Goal: Task Accomplishment & Management: Manage account settings

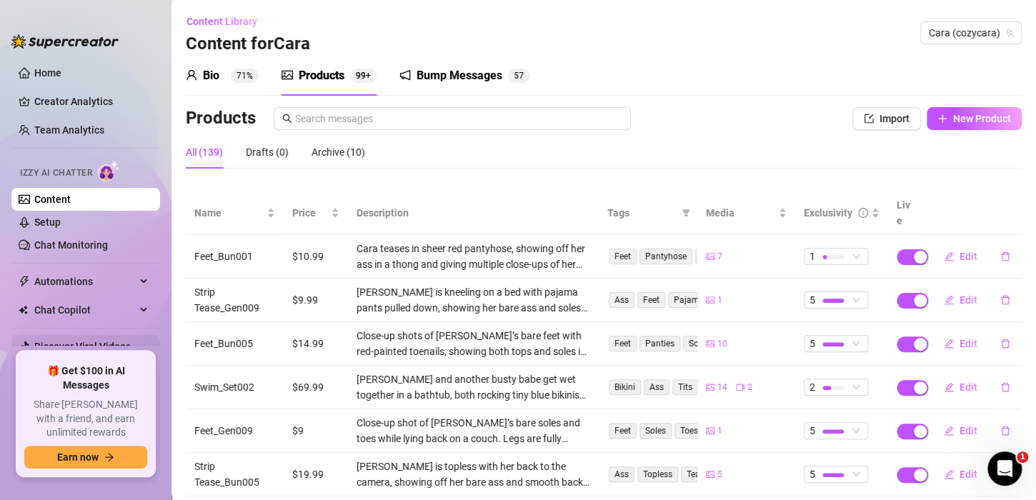
scroll to position [31, 0]
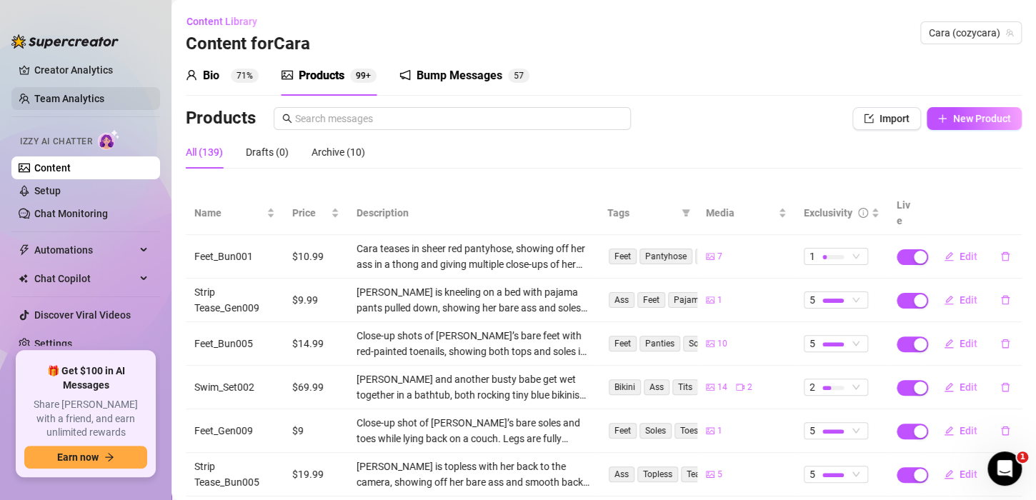
click at [51, 93] on link "Team Analytics" at bounding box center [69, 98] width 70 height 11
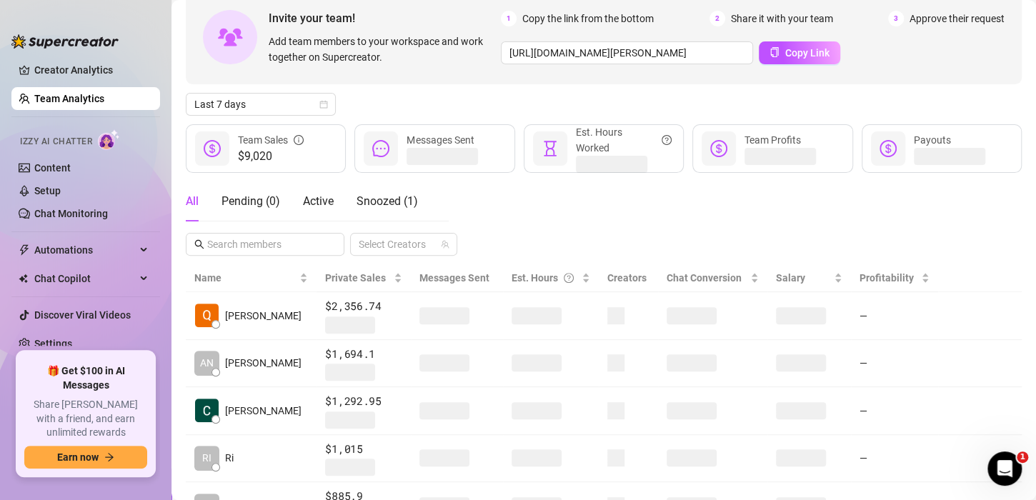
scroll to position [71, 0]
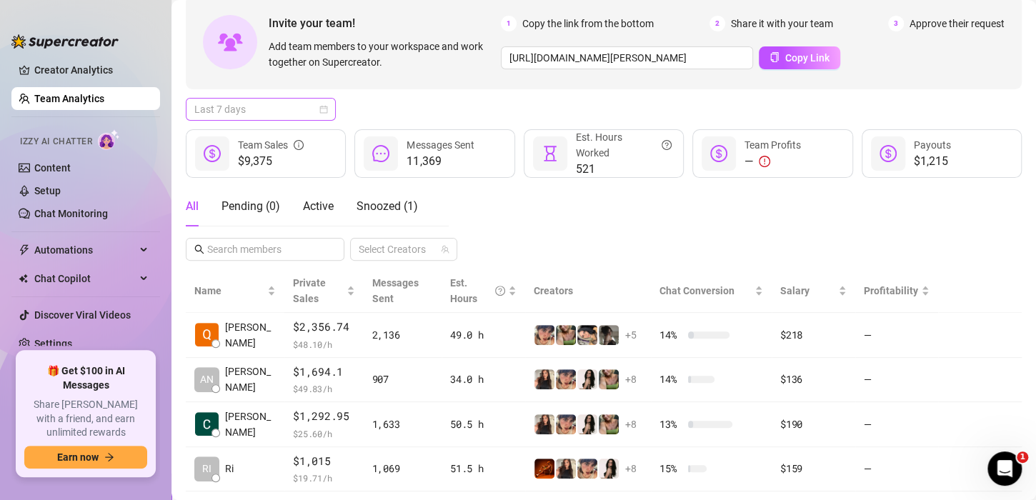
click at [324, 104] on span "Last 7 days" at bounding box center [260, 109] width 133 height 21
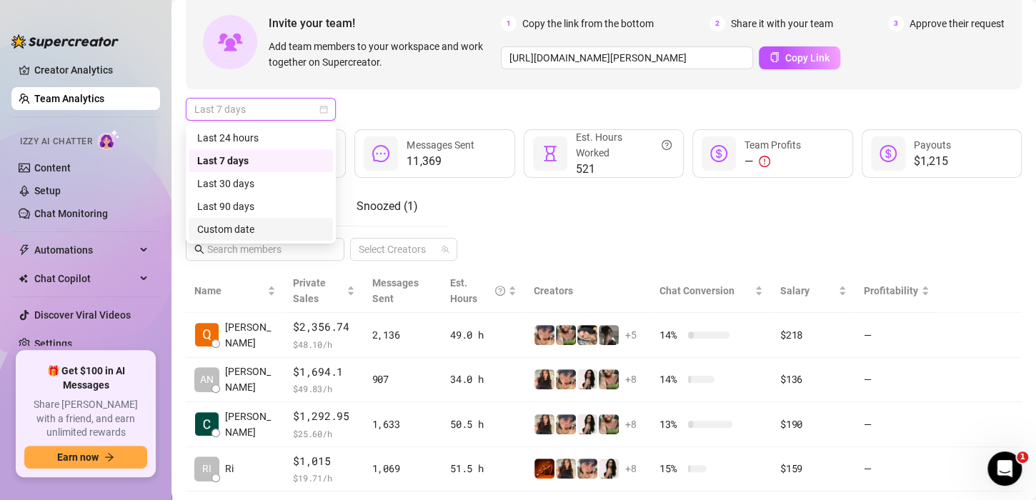
click at [257, 229] on div "Custom date" at bounding box center [260, 229] width 127 height 16
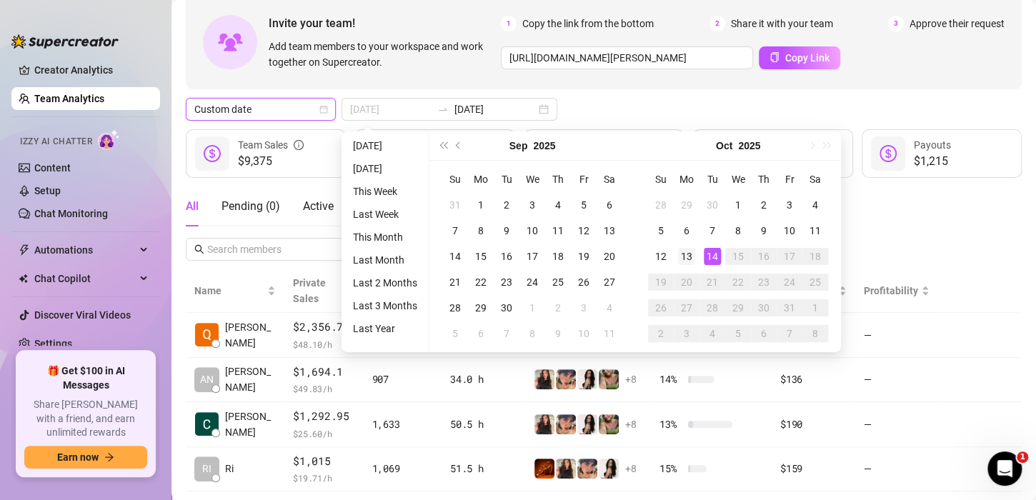
type input "2025-10-13"
click at [689, 254] on div "13" at bounding box center [686, 256] width 17 height 17
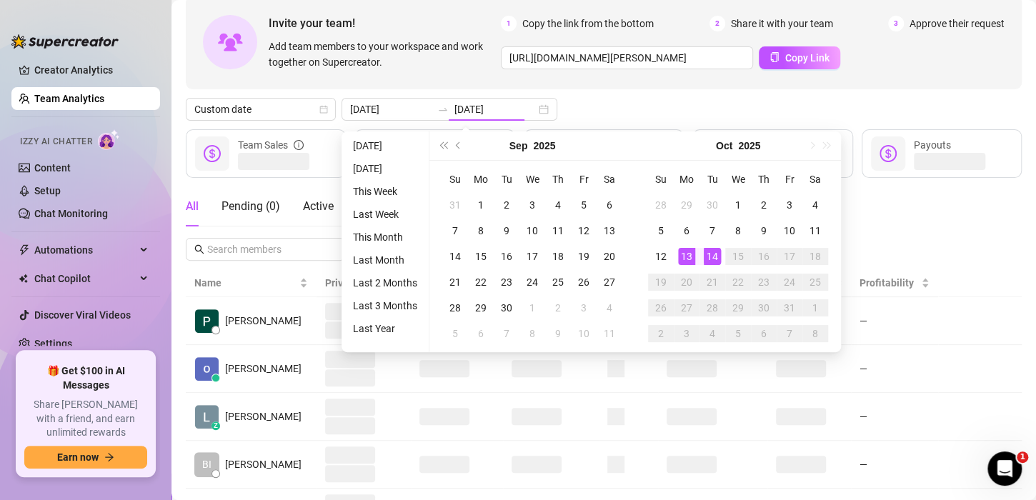
type input "2025-10-13"
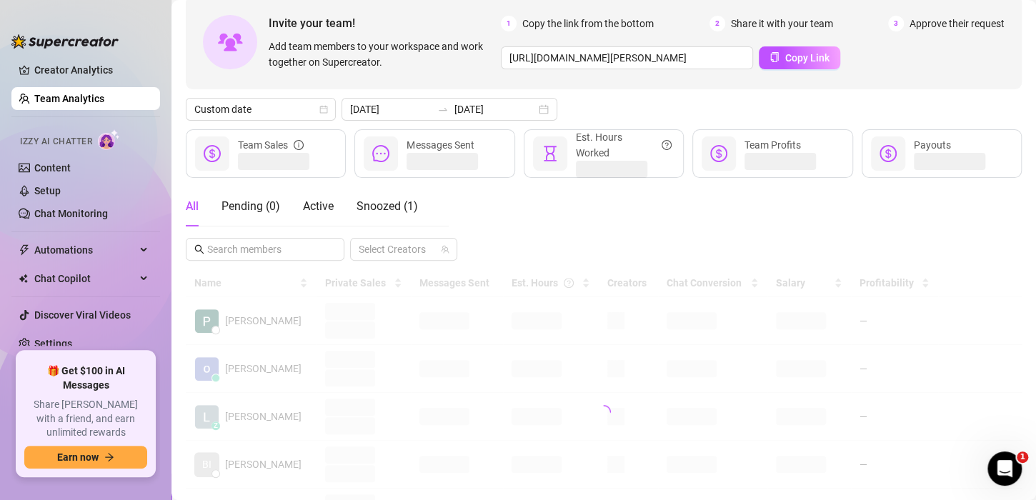
click at [591, 96] on div "Invite your team! Add team members to your workspace and work together on Super…" at bounding box center [604, 405] width 836 height 821
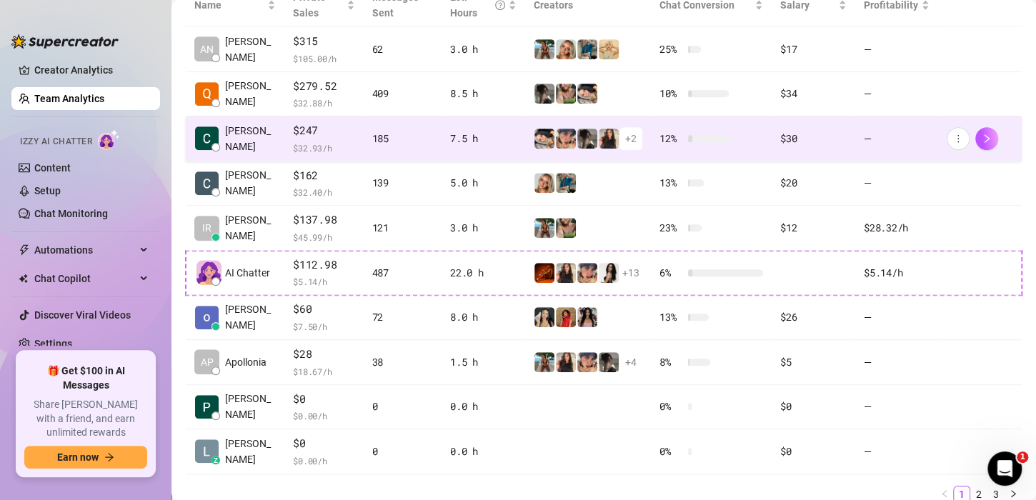
scroll to position [286, 0]
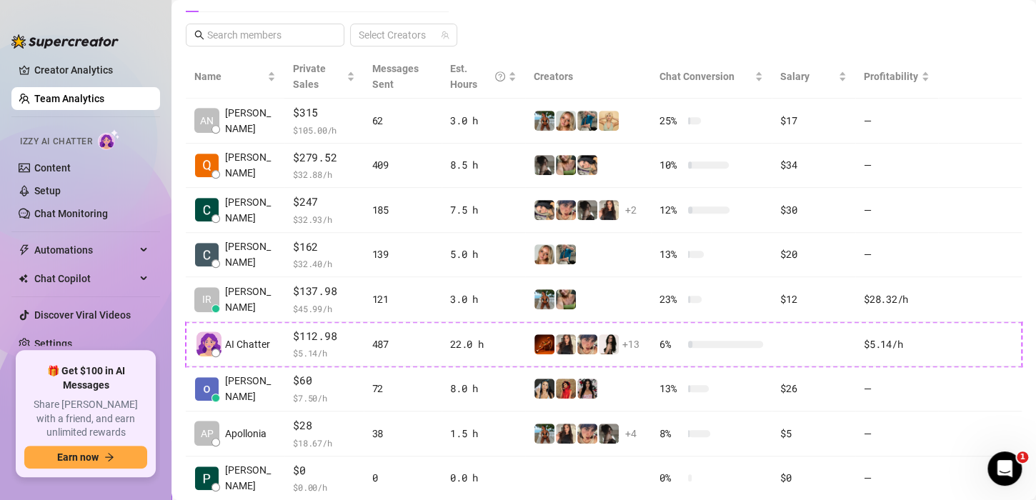
click at [546, 8] on div "All Pending ( 0 ) Active Snoozed ( 1 ) Select Creators" at bounding box center [604, 9] width 836 height 74
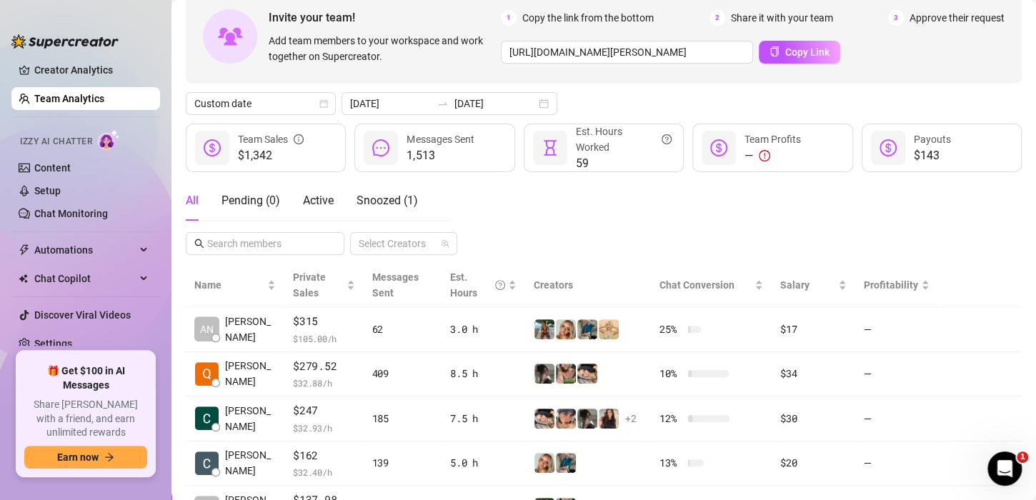
scroll to position [71, 0]
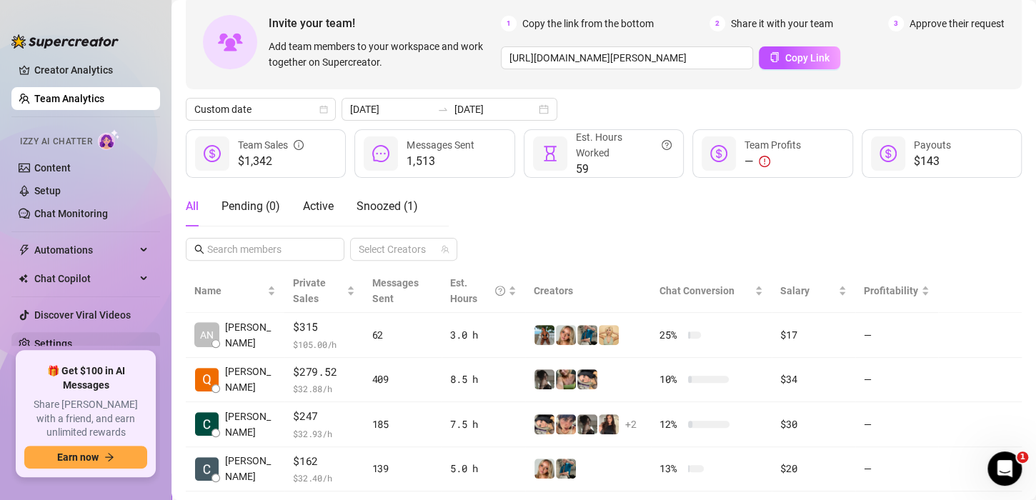
click at [72, 339] on link "Settings" at bounding box center [53, 343] width 38 height 11
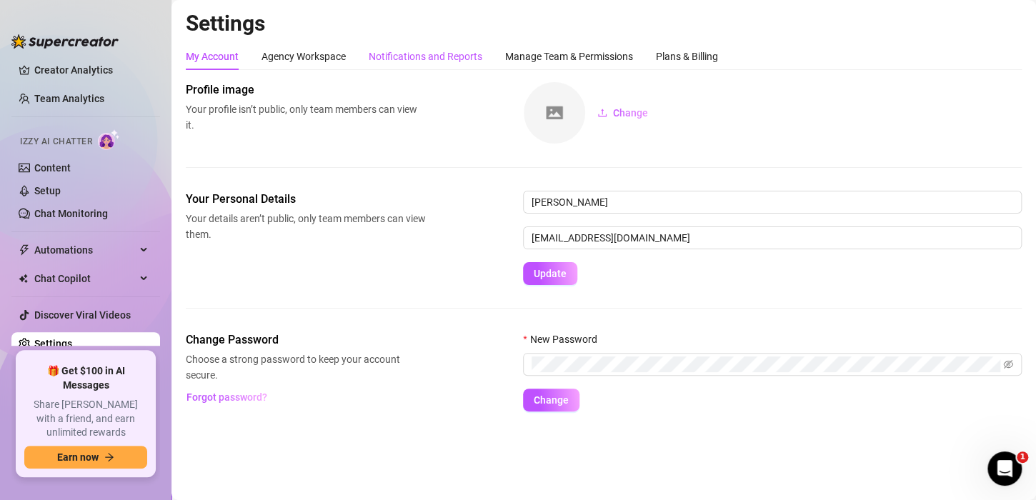
click at [455, 53] on div "Notifications and Reports" at bounding box center [426, 57] width 114 height 16
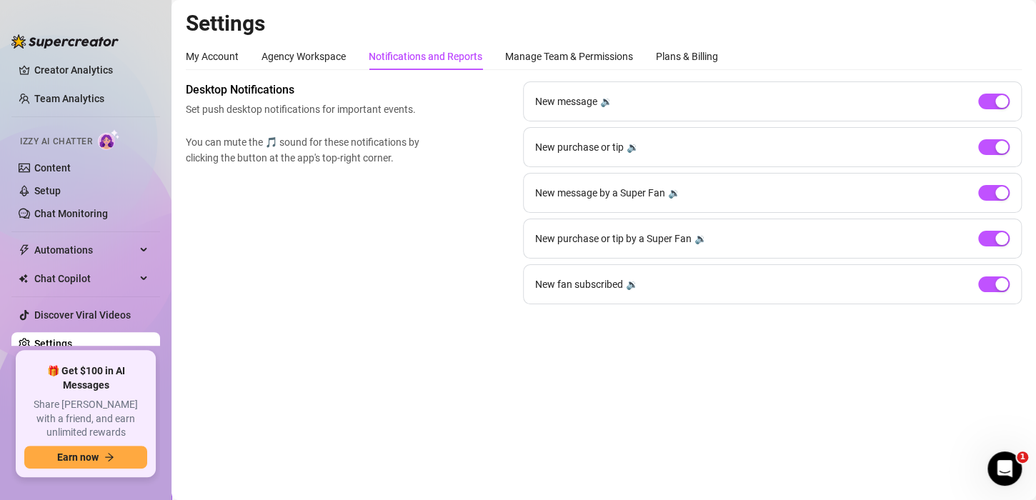
click at [533, 40] on div "Settings My Account Agency Workspace Notifications and Reports Manage Team & Pe…" at bounding box center [604, 165] width 836 height 311
click at [543, 46] on div "Manage Team & Permissions" at bounding box center [569, 56] width 128 height 27
click at [671, 44] on div "Plans & Billing" at bounding box center [687, 56] width 62 height 27
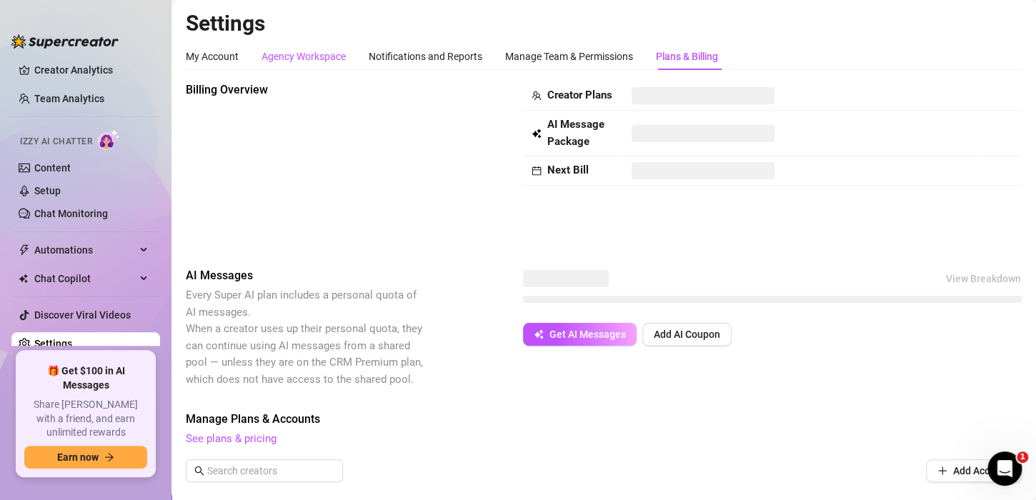
click at [324, 51] on div "Agency Workspace" at bounding box center [303, 57] width 84 height 16
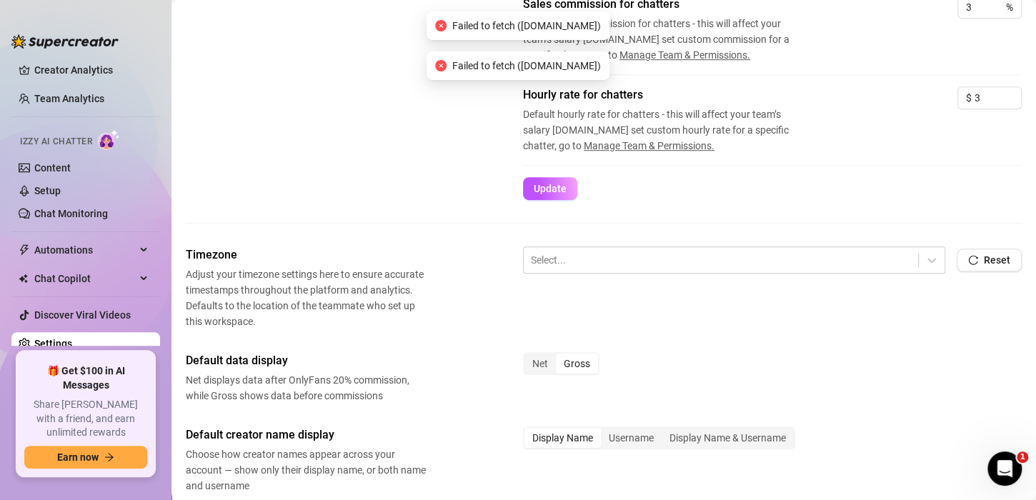
scroll to position [429, 0]
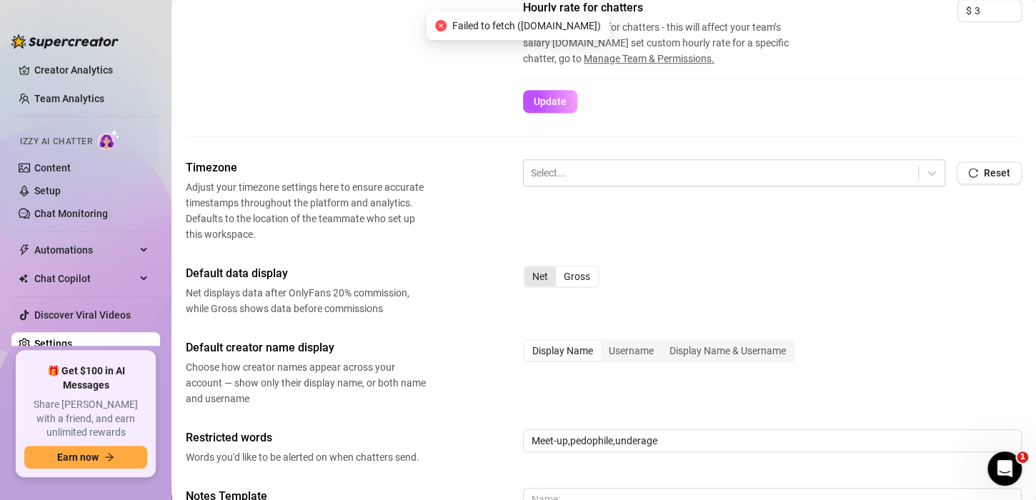
click at [541, 276] on div "Net" at bounding box center [539, 276] width 31 height 20
click at [528, 269] on input "Net" at bounding box center [528, 269] width 0 height 0
drag, startPoint x: 571, startPoint y: 274, endPoint x: 533, endPoint y: 281, distance: 38.5
click at [566, 276] on div "Gross" at bounding box center [577, 276] width 42 height 20
click at [546, 278] on div "Net" at bounding box center [539, 276] width 31 height 20
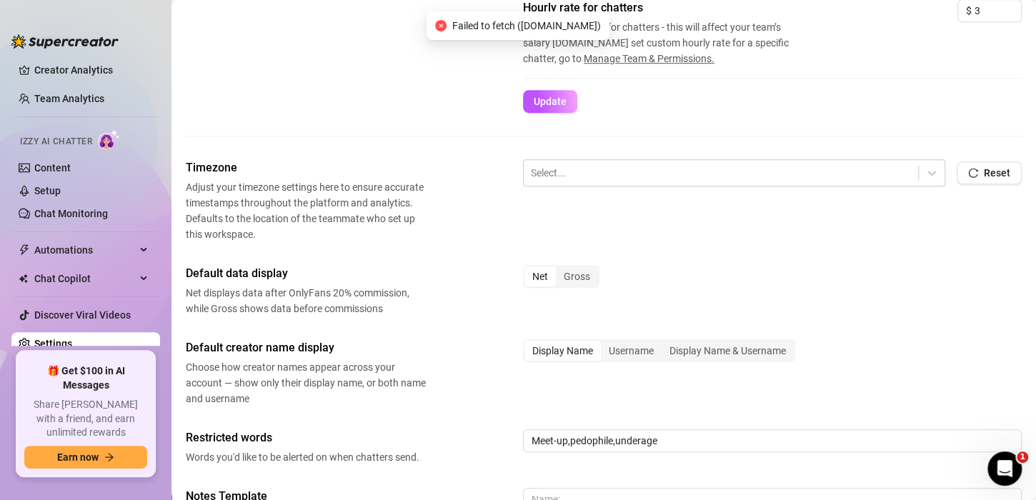
click at [528, 269] on input "Net" at bounding box center [528, 269] width 0 height 0
click at [573, 282] on div "Gross" at bounding box center [577, 276] width 42 height 20
click at [559, 269] on input "Gross" at bounding box center [559, 269] width 0 height 0
click at [536, 279] on div "Net" at bounding box center [539, 276] width 31 height 20
click at [528, 269] on input "Net" at bounding box center [528, 269] width 0 height 0
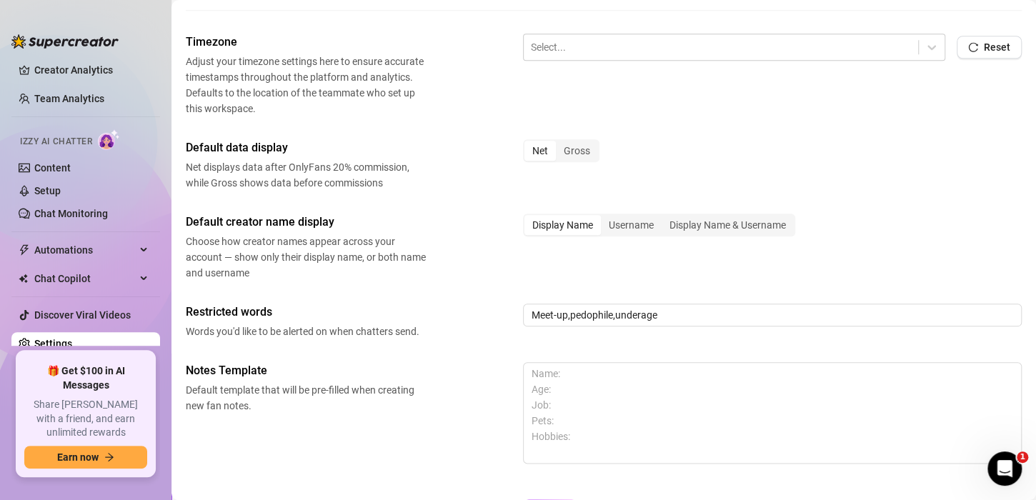
scroll to position [434, 0]
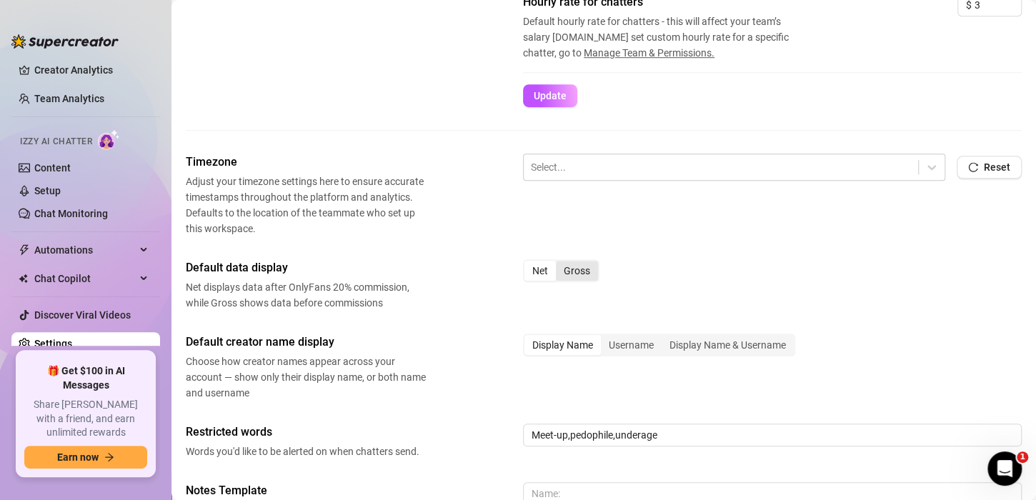
click at [570, 275] on div "Gross" at bounding box center [577, 271] width 42 height 20
click at [559, 263] on input "Gross" at bounding box center [559, 263] width 0 height 0
click at [532, 276] on div "Net" at bounding box center [539, 271] width 31 height 20
click at [528, 263] on input "Net" at bounding box center [528, 263] width 0 height 0
click at [611, 164] on div at bounding box center [721, 167] width 380 height 19
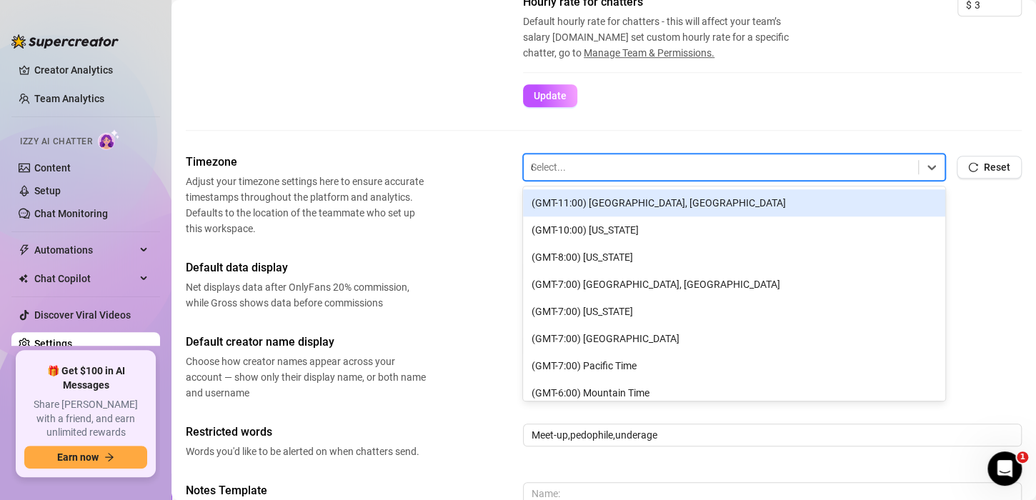
type input "cen"
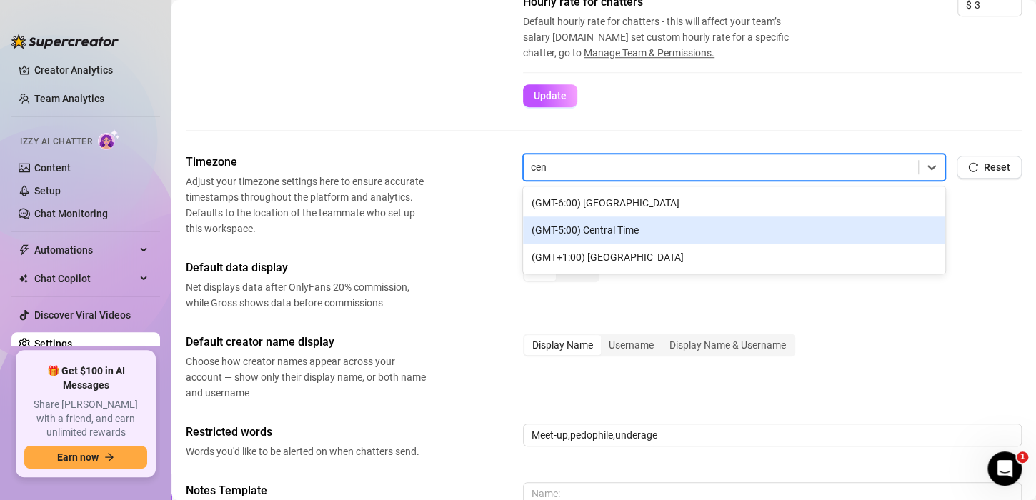
click at [648, 227] on div "(GMT-5:00) Central Time" at bounding box center [734, 229] width 422 height 27
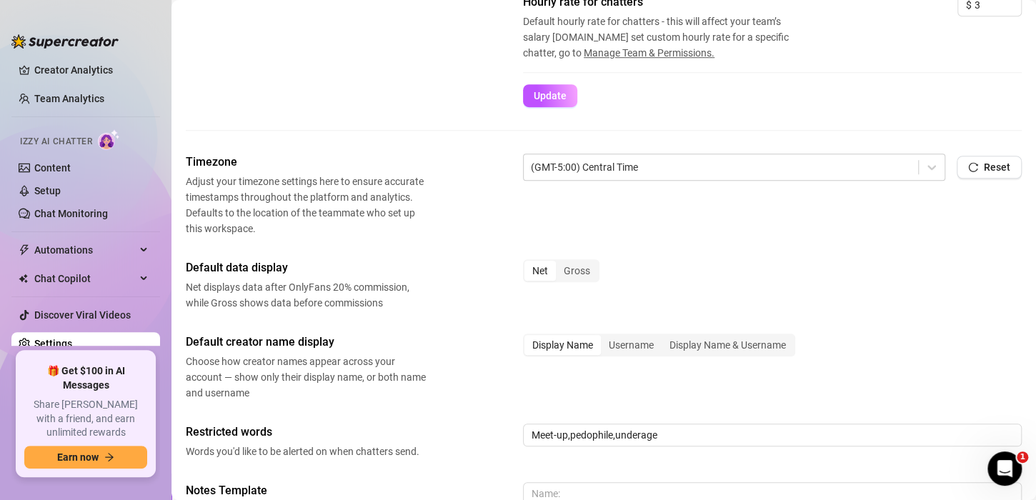
click at [848, 293] on div "Net Gross" at bounding box center [772, 277] width 499 height 36
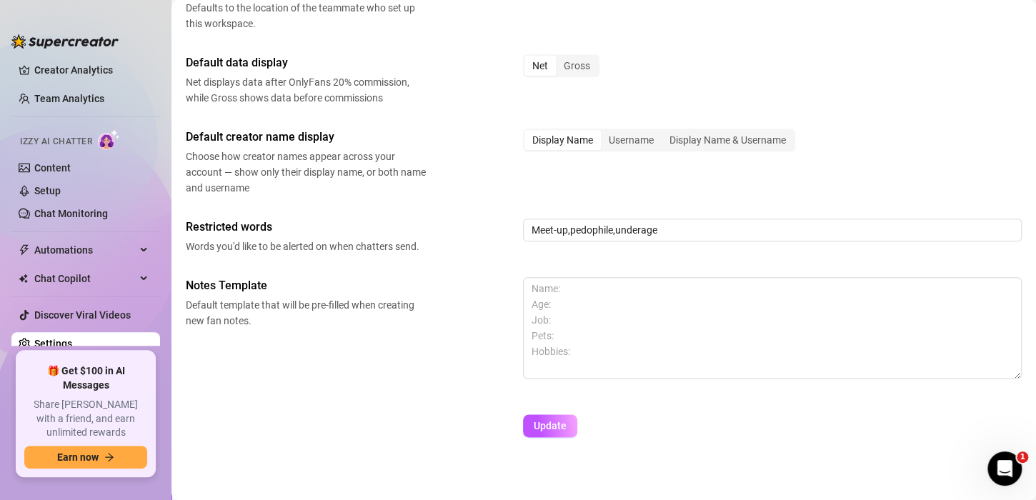
scroll to position [648, 0]
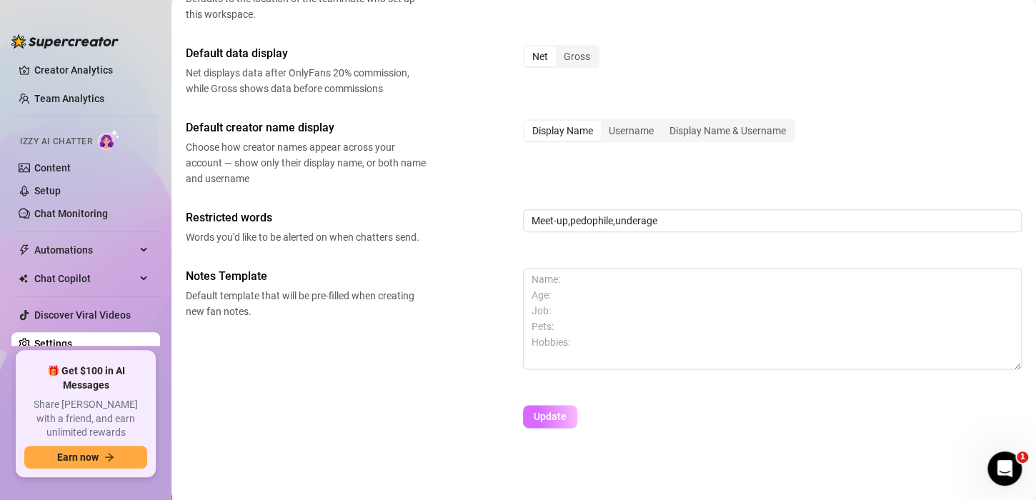
click at [553, 421] on button "Update" at bounding box center [550, 416] width 54 height 23
click at [565, 414] on span "Update" at bounding box center [549, 416] width 33 height 11
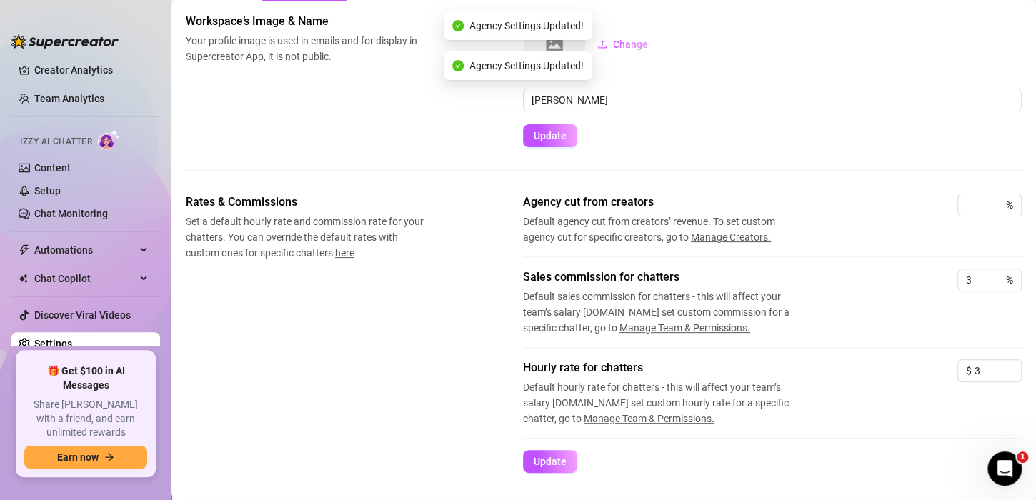
scroll to position [6, 0]
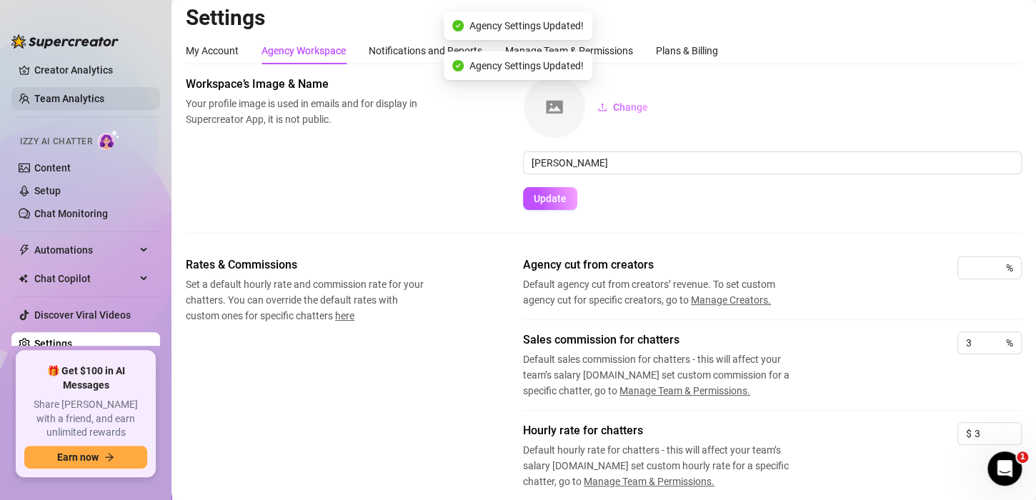
click at [71, 101] on link "Team Analytics" at bounding box center [69, 98] width 70 height 11
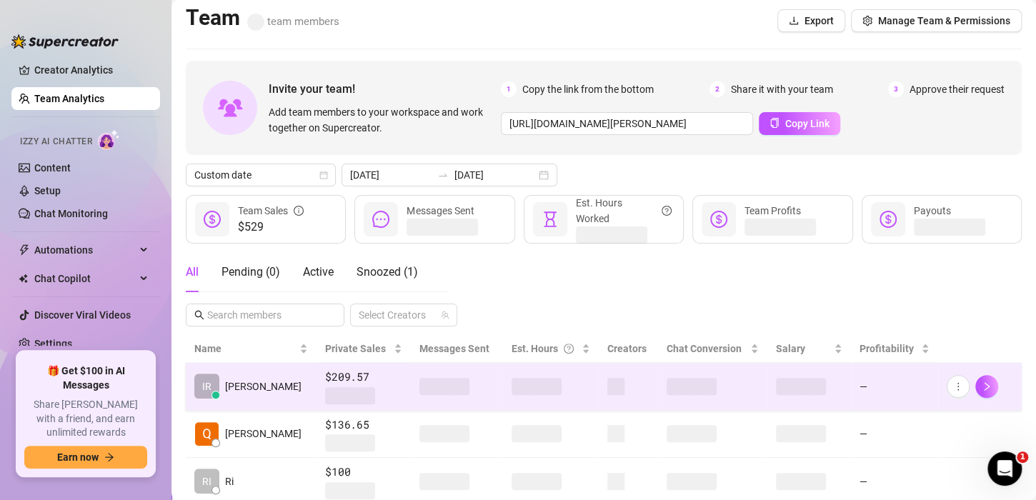
scroll to position [77, 0]
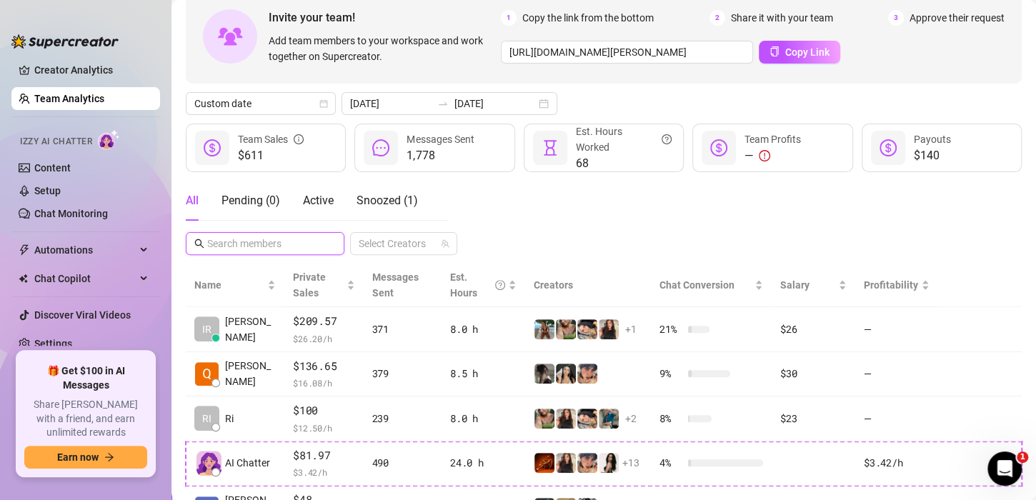
click at [282, 244] on input "text" at bounding box center [265, 244] width 117 height 16
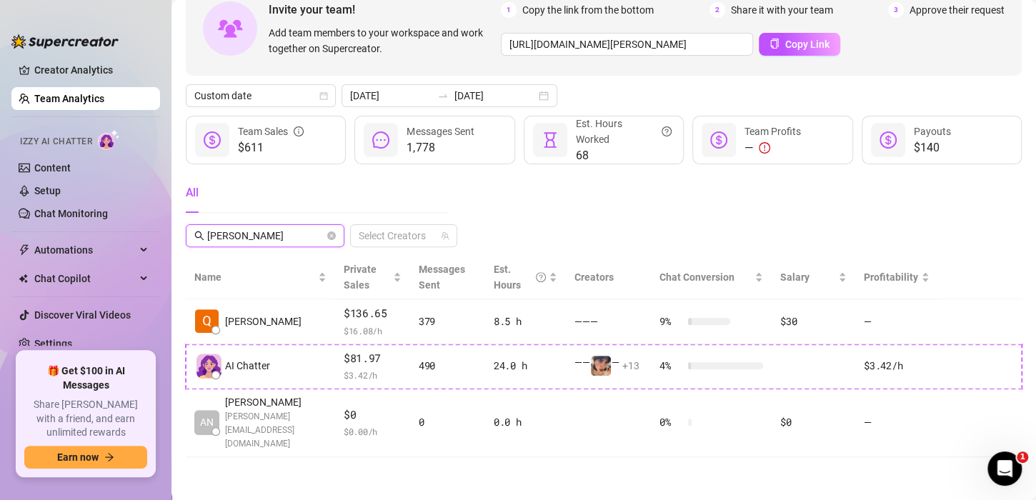
scroll to position [84, 0]
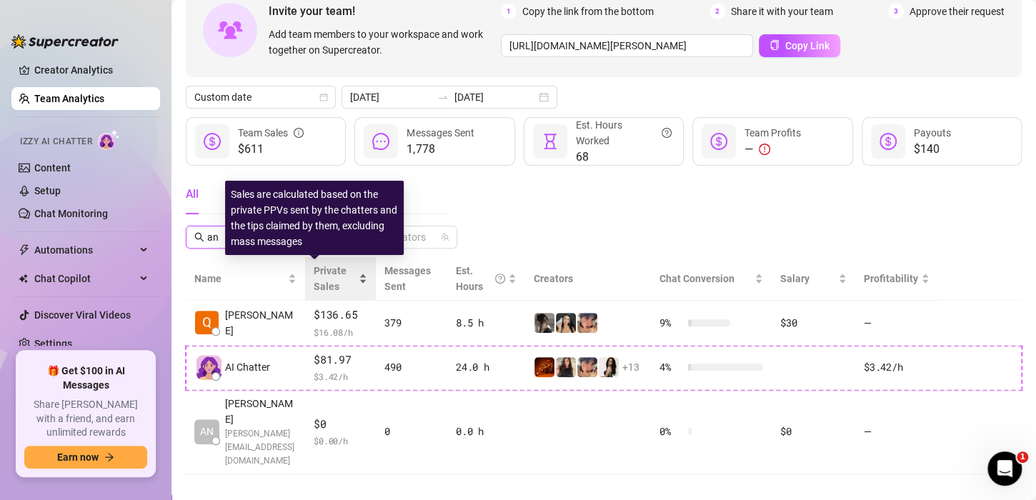
type input "a"
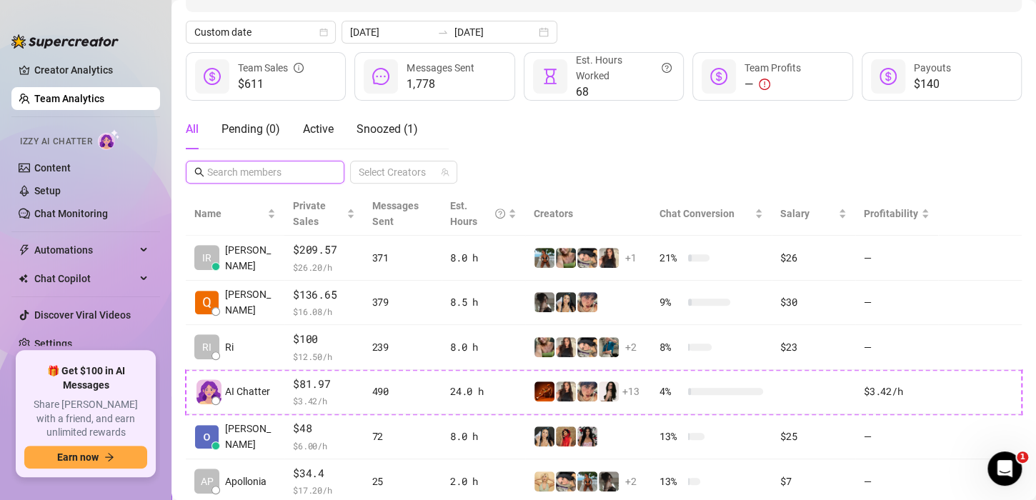
scroll to position [6, 0]
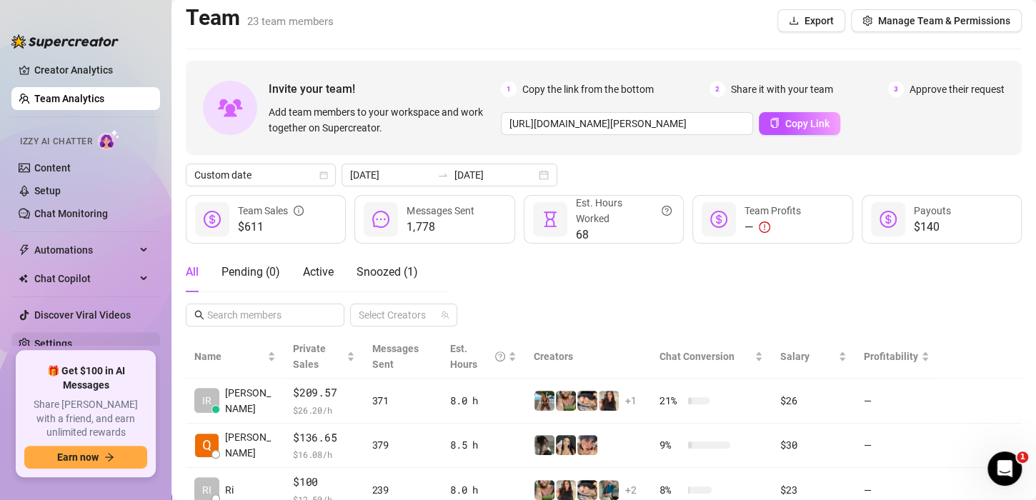
click at [40, 341] on link "Settings" at bounding box center [53, 343] width 38 height 11
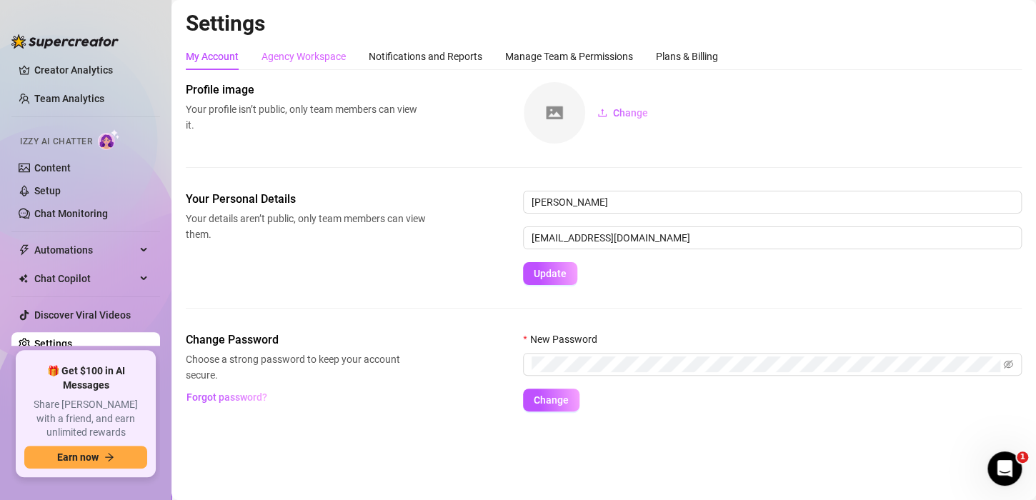
click at [309, 65] on div "Agency Workspace" at bounding box center [303, 56] width 84 height 27
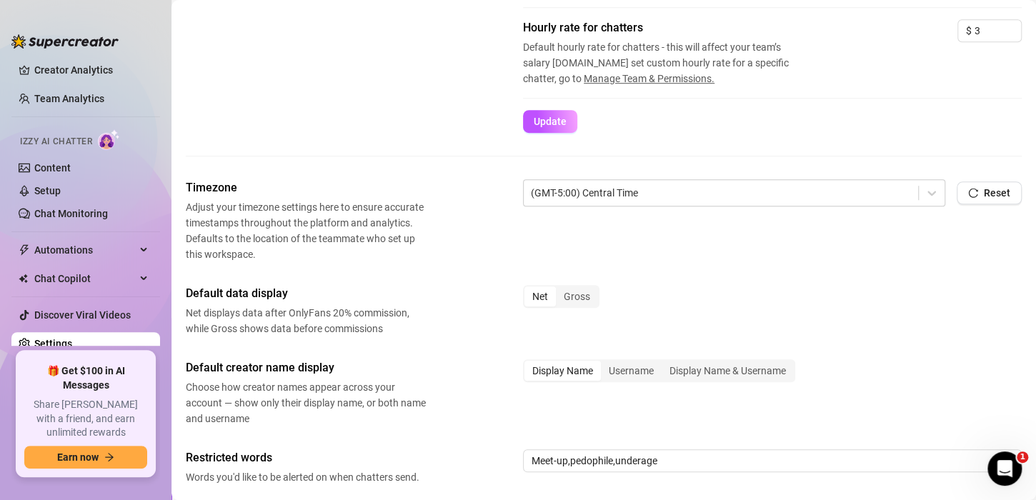
scroll to position [429, 0]
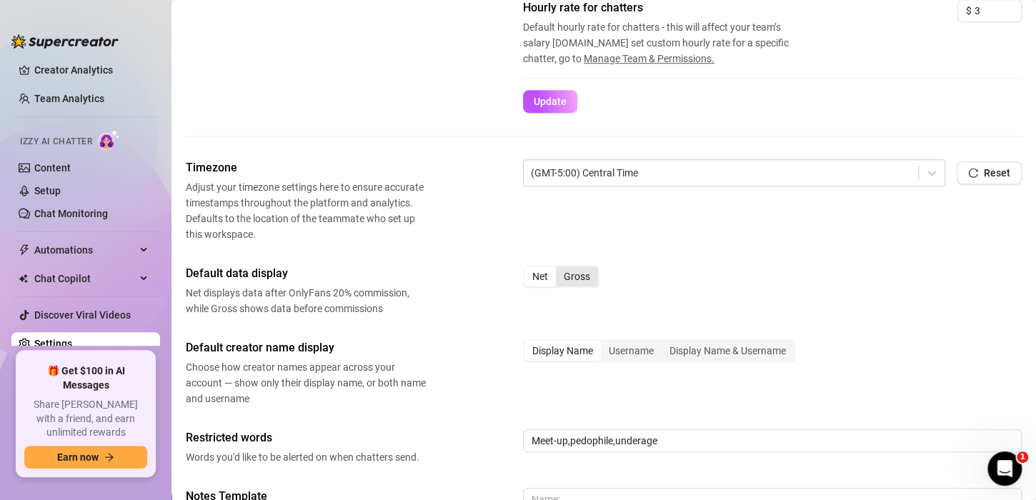
click at [565, 270] on div "Gross" at bounding box center [577, 276] width 42 height 20
click at [559, 269] on input "Gross" at bounding box center [559, 269] width 0 height 0
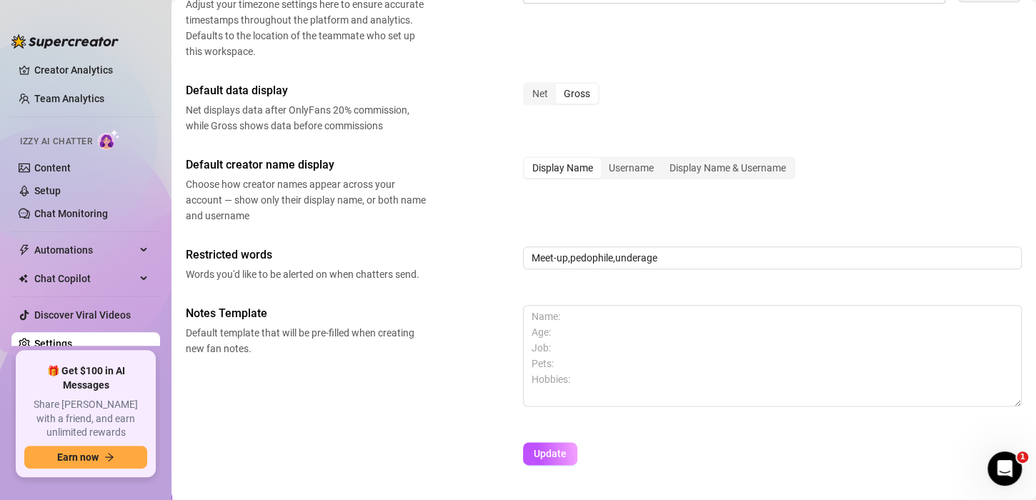
scroll to position [648, 0]
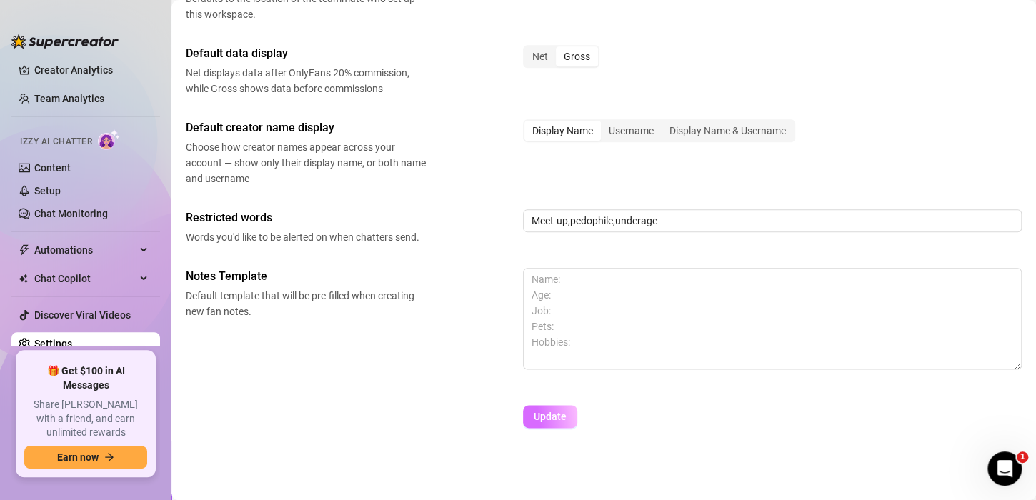
click at [540, 411] on span "Update" at bounding box center [549, 416] width 33 height 11
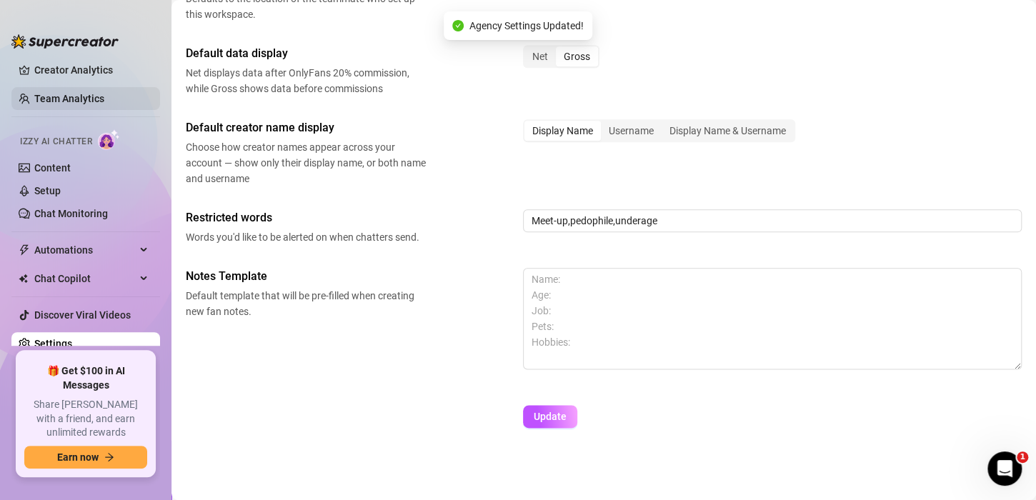
click at [68, 96] on link "Team Analytics" at bounding box center [69, 98] width 70 height 11
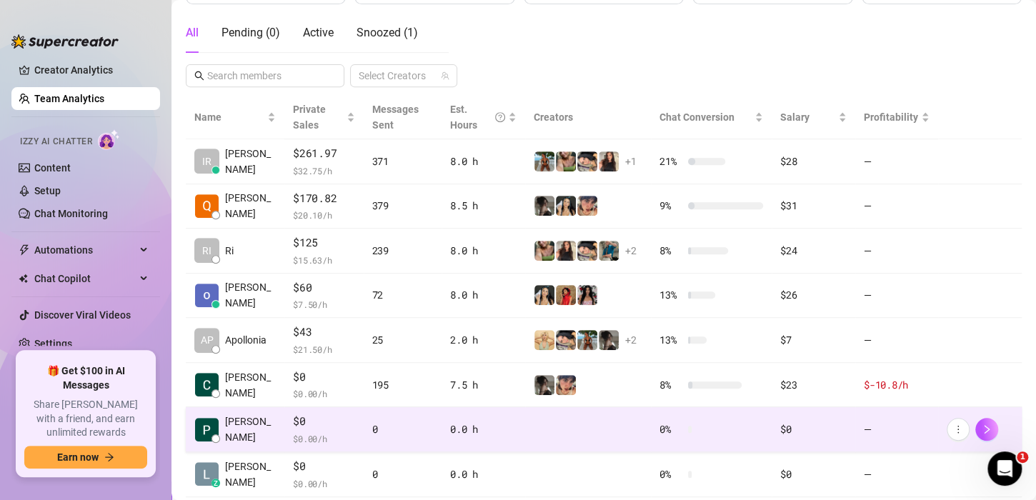
scroll to position [197, 0]
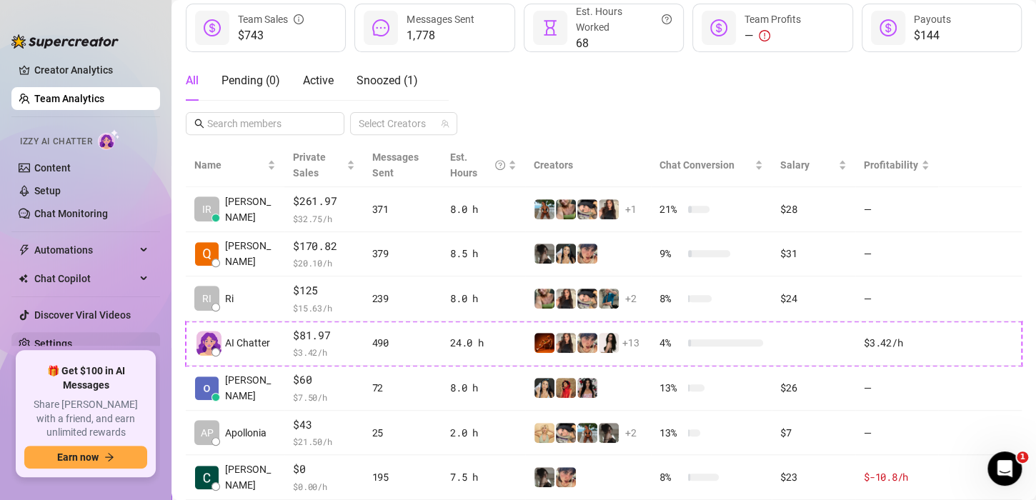
click at [72, 339] on link "Settings" at bounding box center [53, 343] width 38 height 11
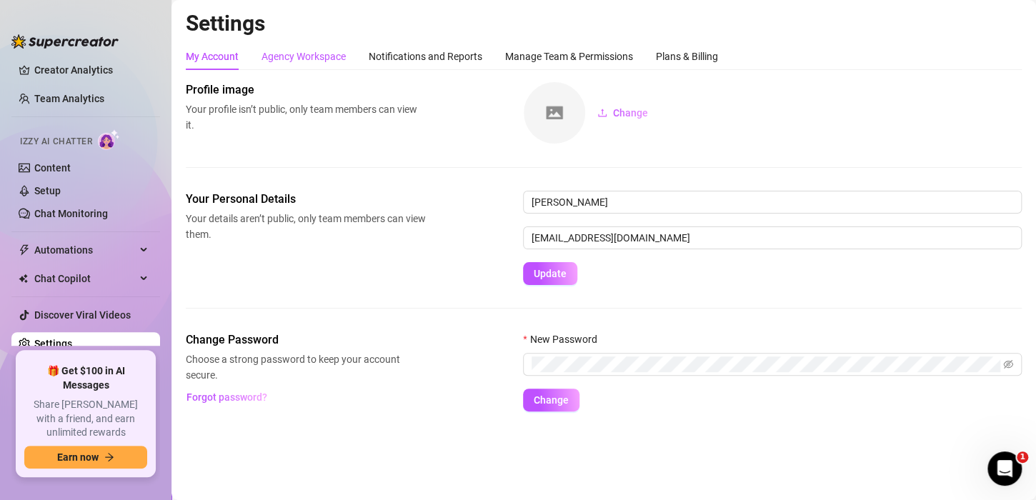
click at [328, 56] on div "Agency Workspace" at bounding box center [303, 57] width 84 height 16
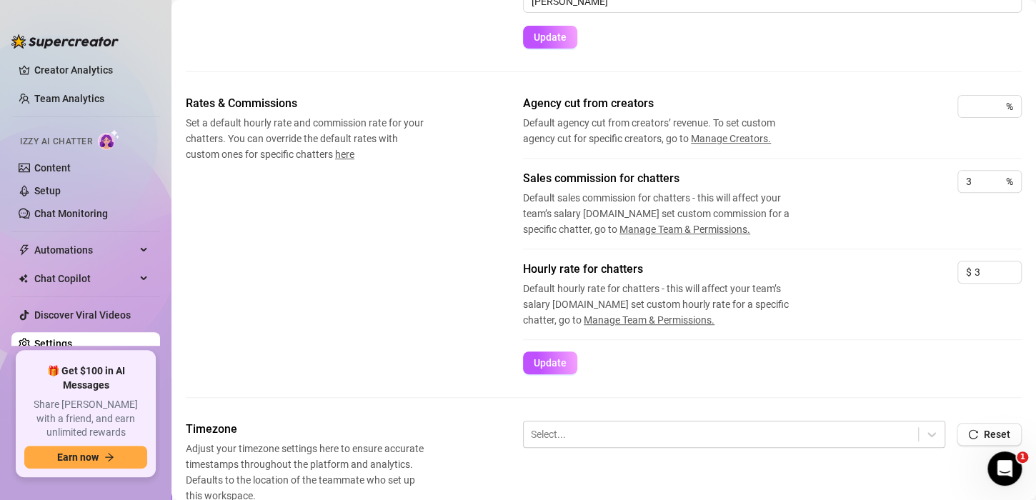
scroll to position [357, 0]
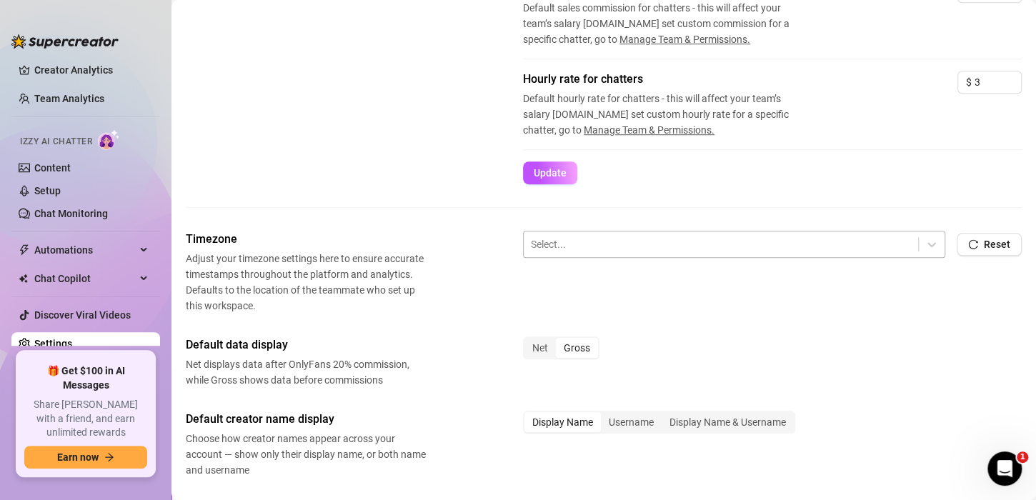
click at [583, 236] on div at bounding box center [721, 244] width 380 height 19
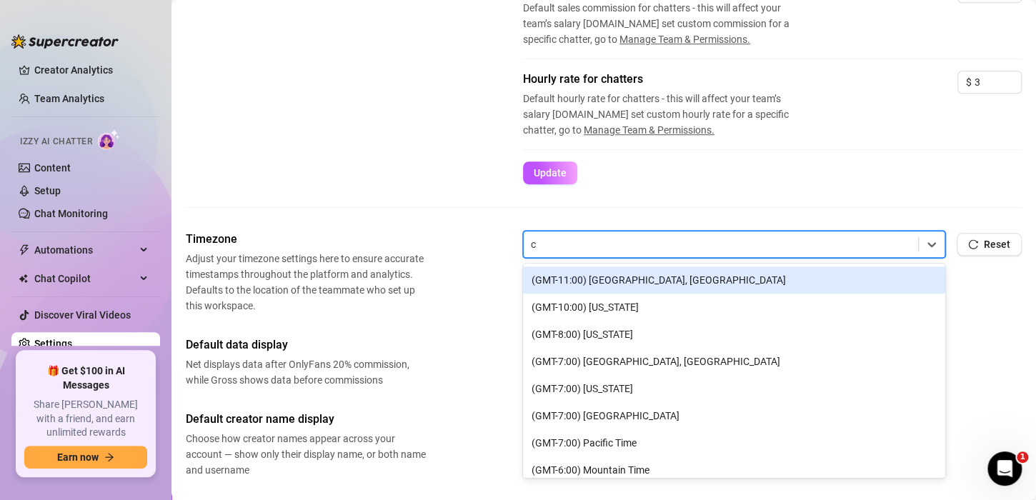
type input "ce"
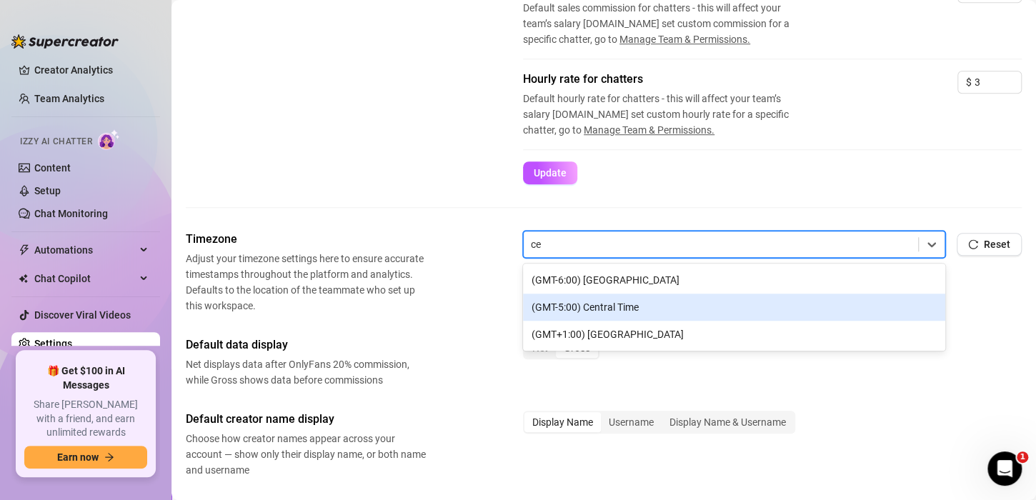
click at [594, 308] on div "(GMT-5:00) Central Time" at bounding box center [734, 307] width 422 height 27
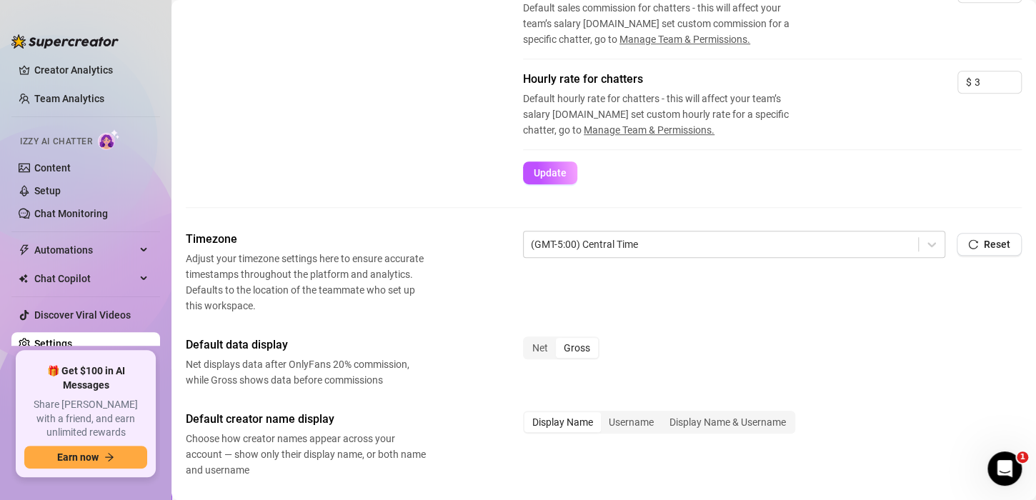
click at [466, 331] on div "Timezone Adjust your timezone settings here to ensure accurate timestamps throu…" at bounding box center [604, 481] width 836 height 501
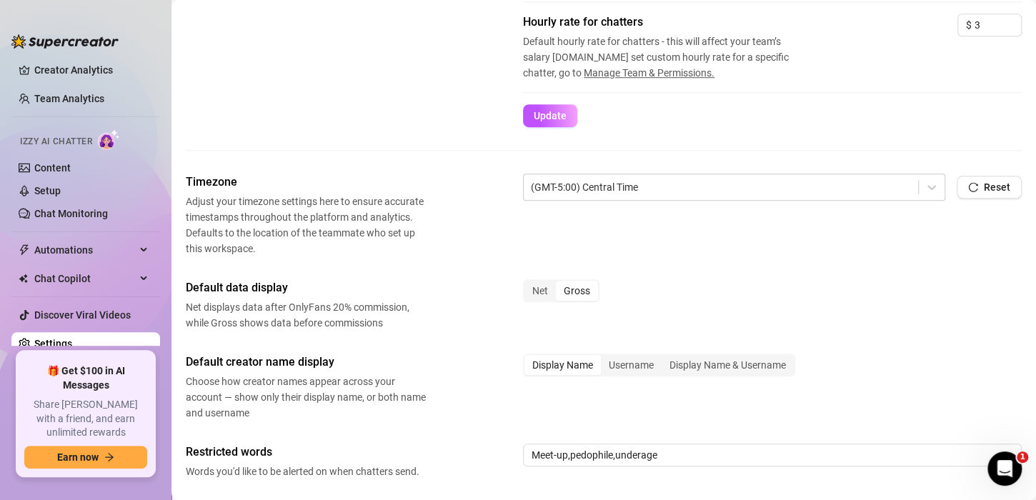
scroll to position [429, 0]
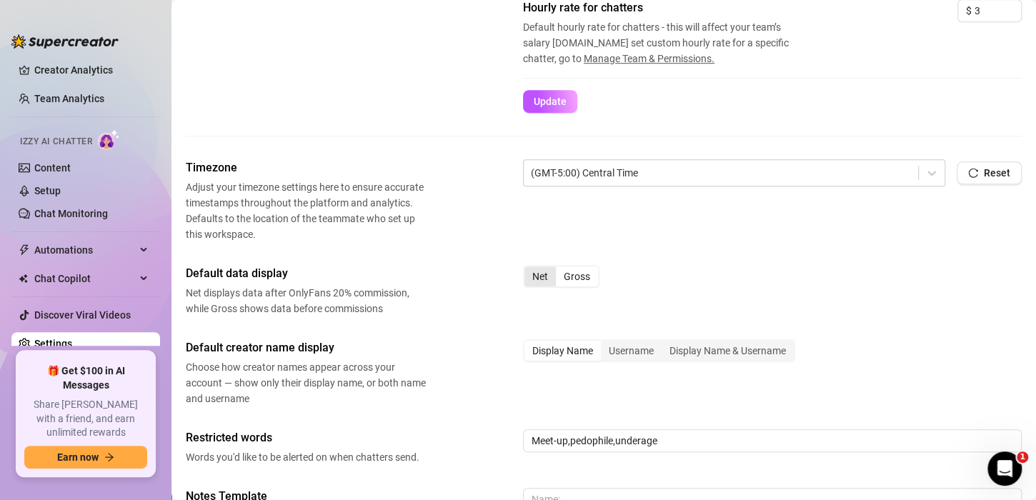
click at [529, 279] on div "Net" at bounding box center [539, 276] width 31 height 20
click at [528, 269] on input "Net" at bounding box center [528, 269] width 0 height 0
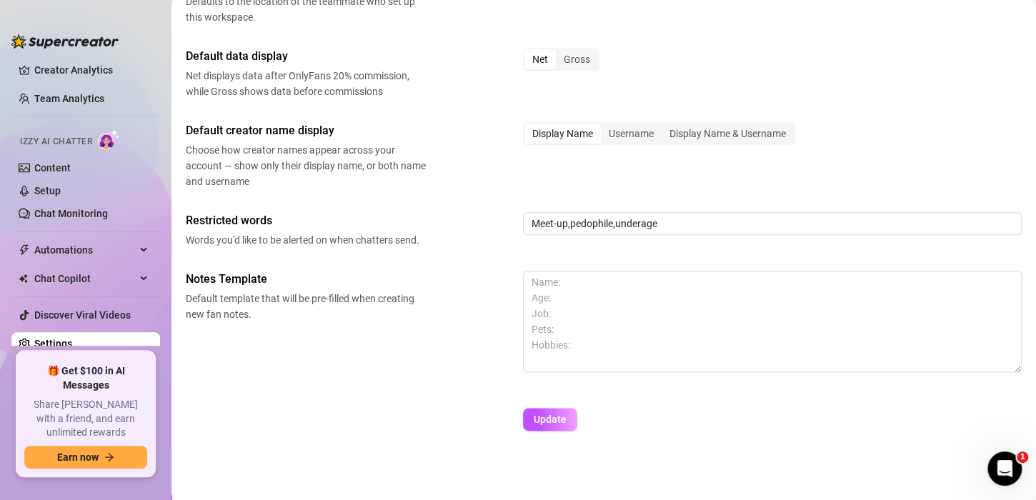
scroll to position [648, 0]
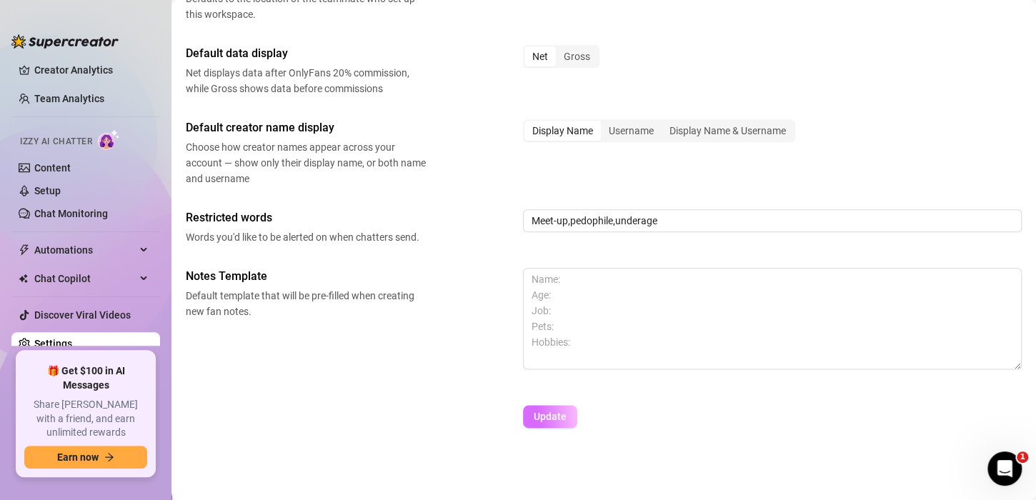
click at [551, 421] on button "Update" at bounding box center [550, 416] width 54 height 23
click at [104, 96] on link "Team Analytics" at bounding box center [69, 98] width 70 height 11
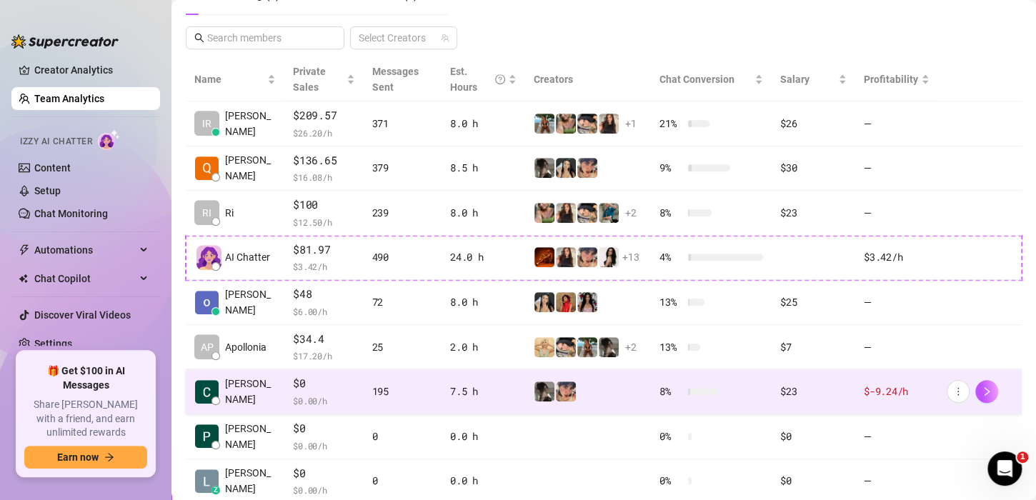
scroll to position [269, 0]
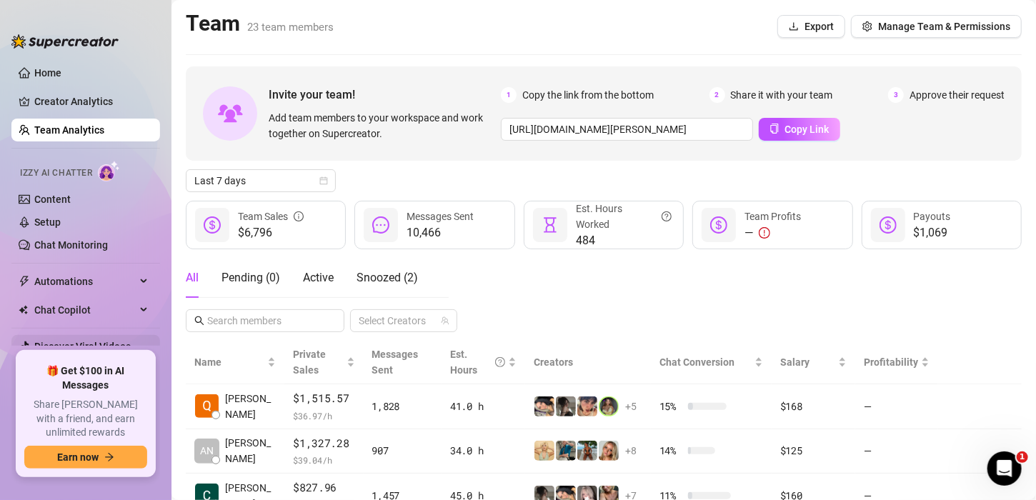
scroll to position [31, 0]
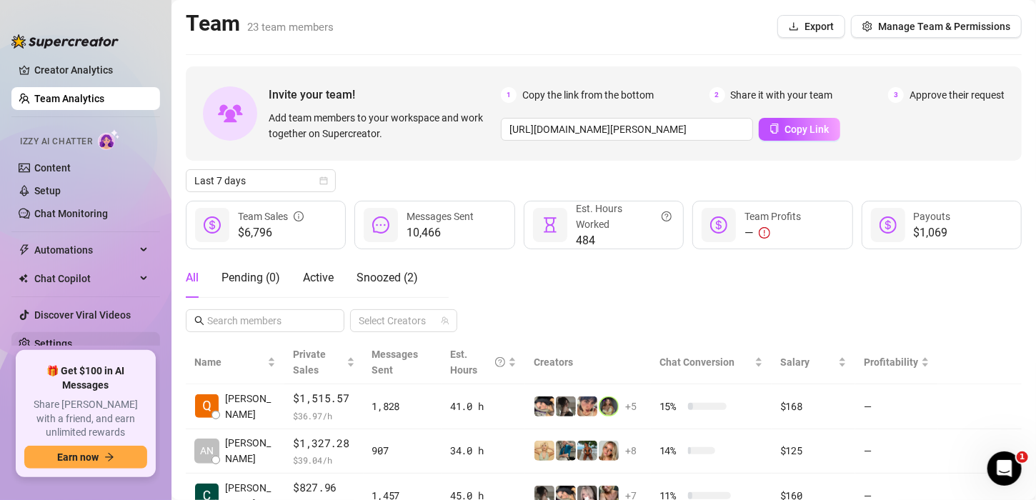
click at [72, 339] on link "Settings" at bounding box center [53, 343] width 38 height 11
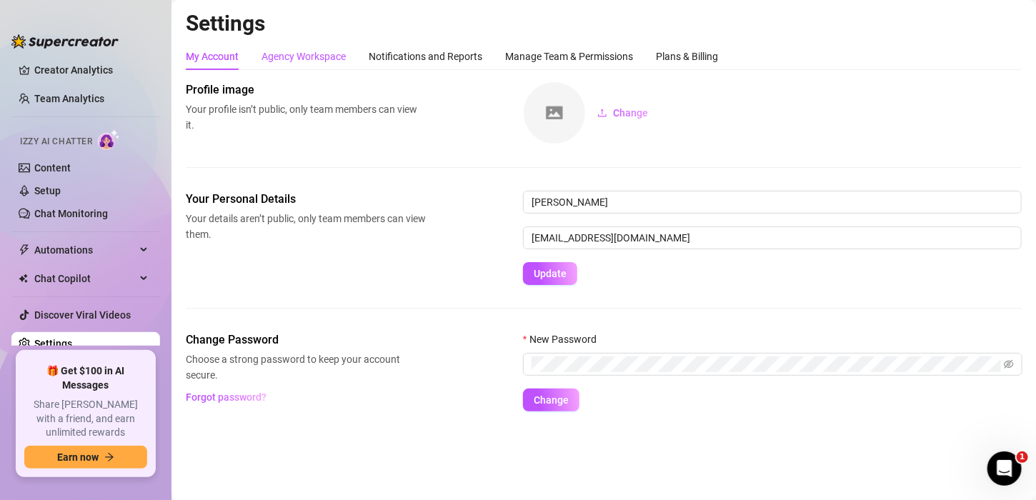
click at [302, 62] on div "Agency Workspace" at bounding box center [303, 57] width 84 height 16
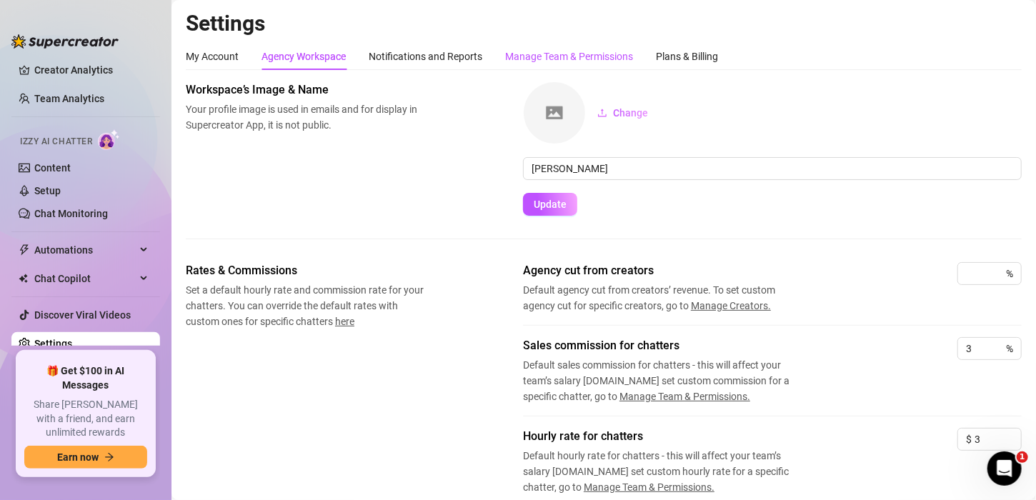
click at [538, 51] on div "Manage Team & Permissions" at bounding box center [569, 57] width 128 height 16
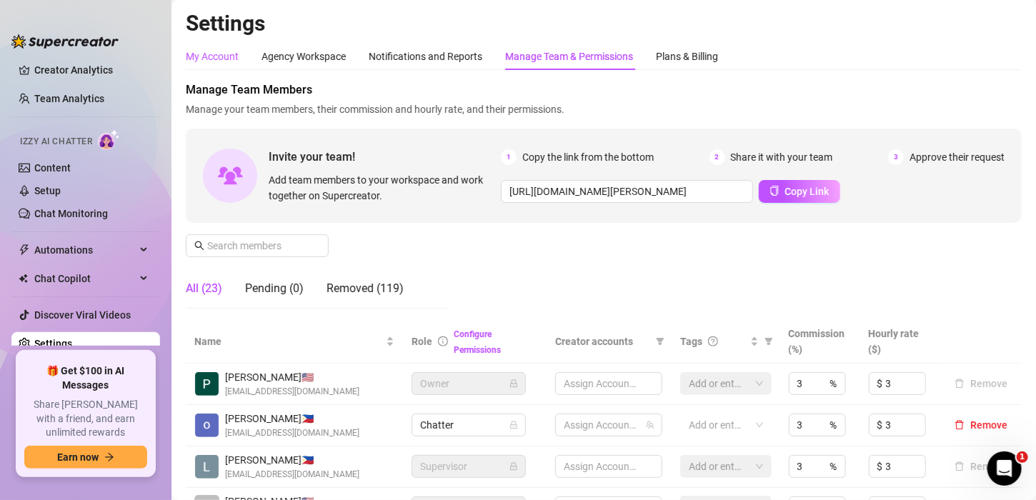
click at [223, 54] on div "My Account" at bounding box center [212, 57] width 53 height 16
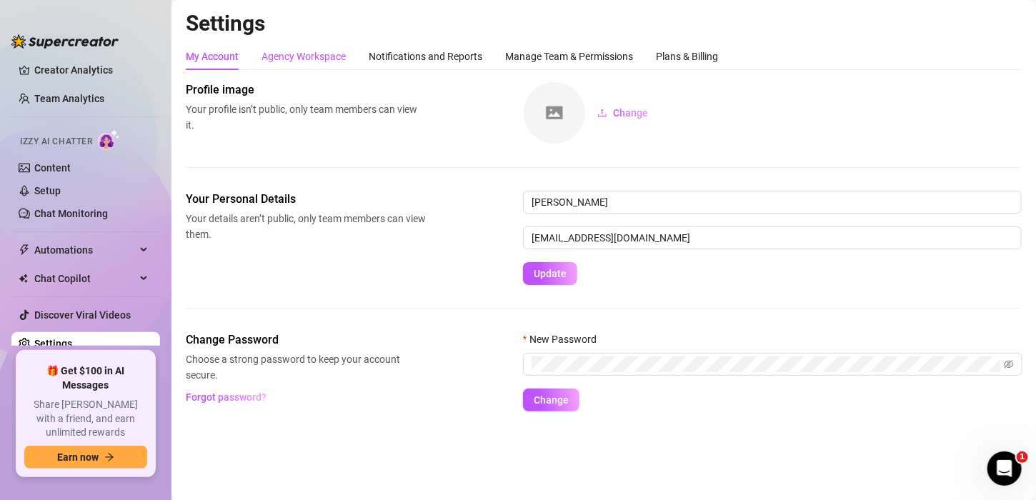
click at [311, 55] on div "Agency Workspace" at bounding box center [303, 57] width 84 height 16
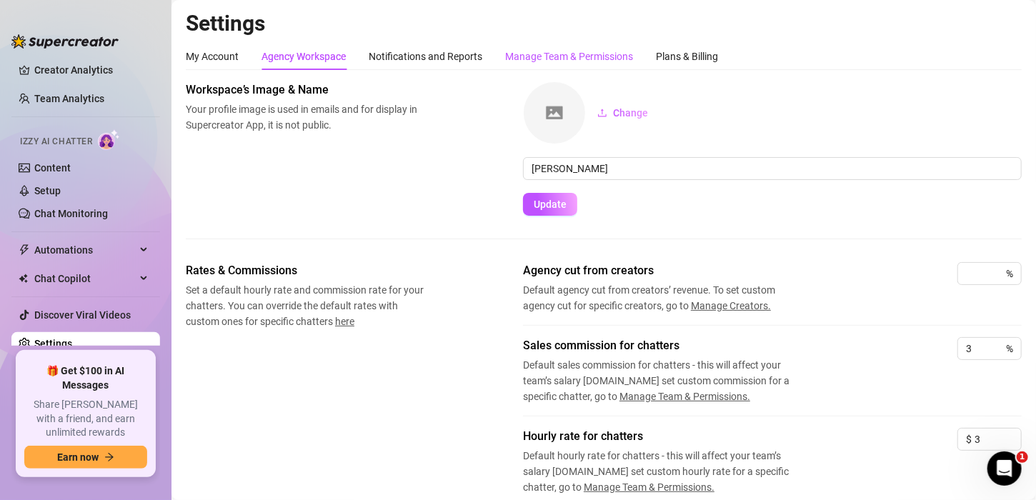
click at [598, 55] on div "Manage Team & Permissions" at bounding box center [569, 57] width 128 height 16
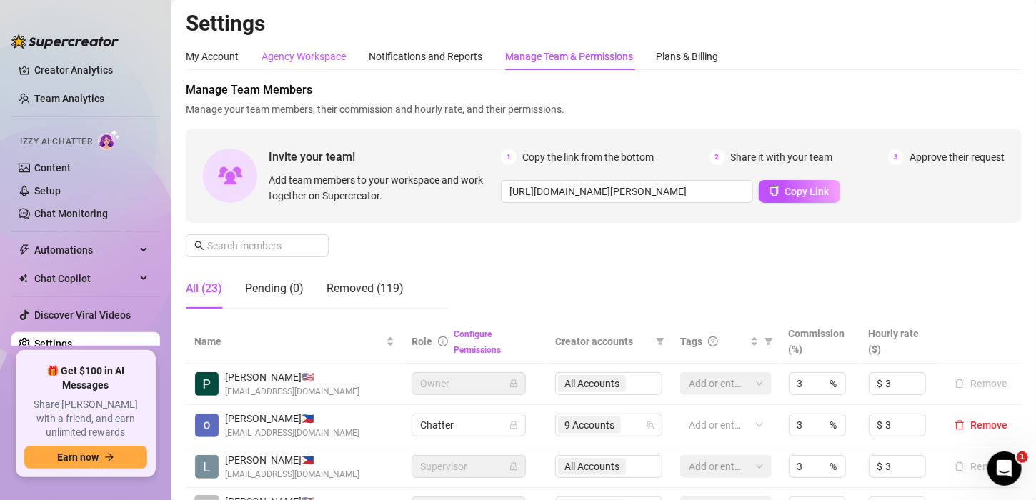
click at [294, 56] on div "Agency Workspace" at bounding box center [303, 57] width 84 height 16
